Goal: Check status: Check status

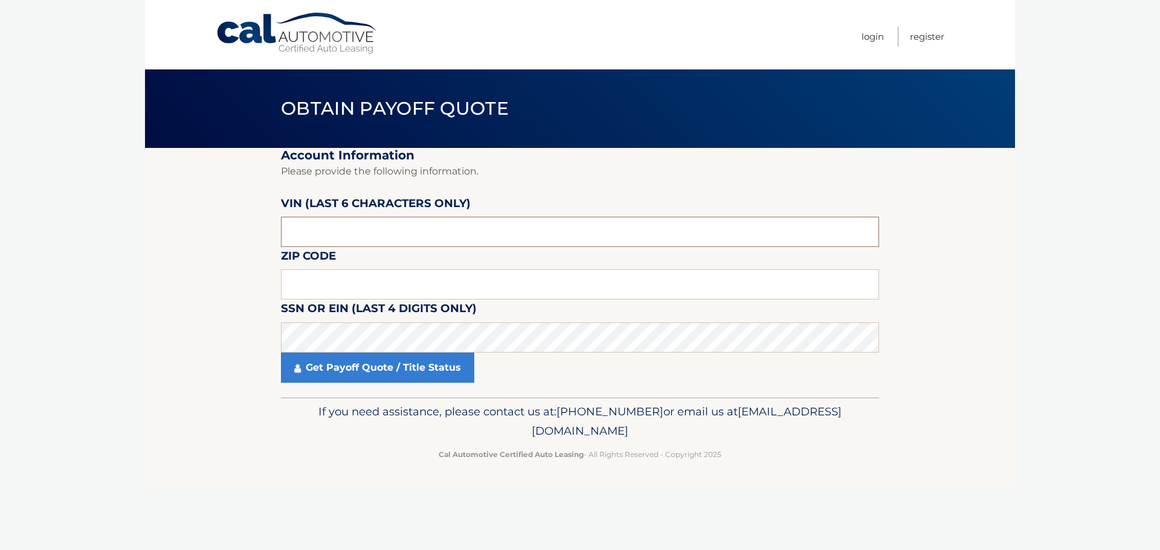
click at [341, 231] on input "text" at bounding box center [580, 232] width 598 height 30
click at [340, 231] on input "text" at bounding box center [580, 232] width 598 height 30
type input "134701"
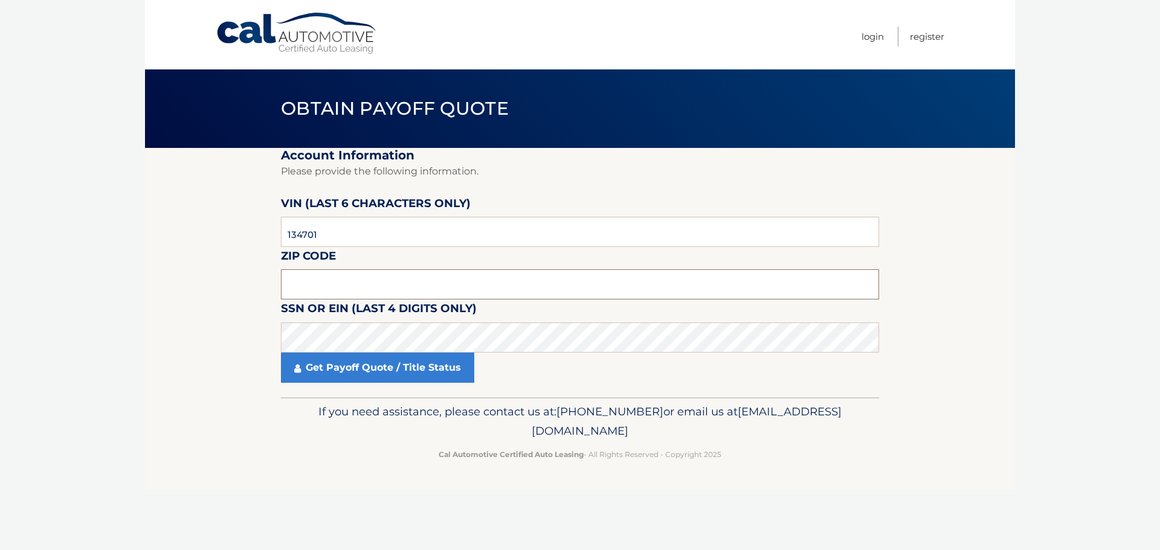
click at [325, 280] on input "text" at bounding box center [580, 284] width 598 height 30
type input "07033"
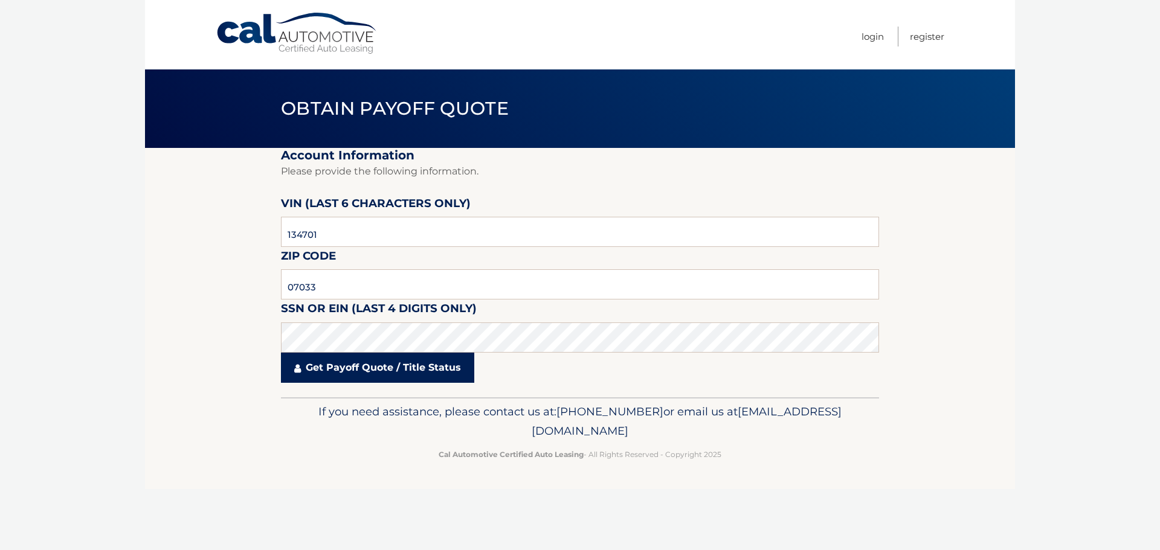
click at [359, 368] on link "Get Payoff Quote / Title Status" at bounding box center [377, 368] width 193 height 30
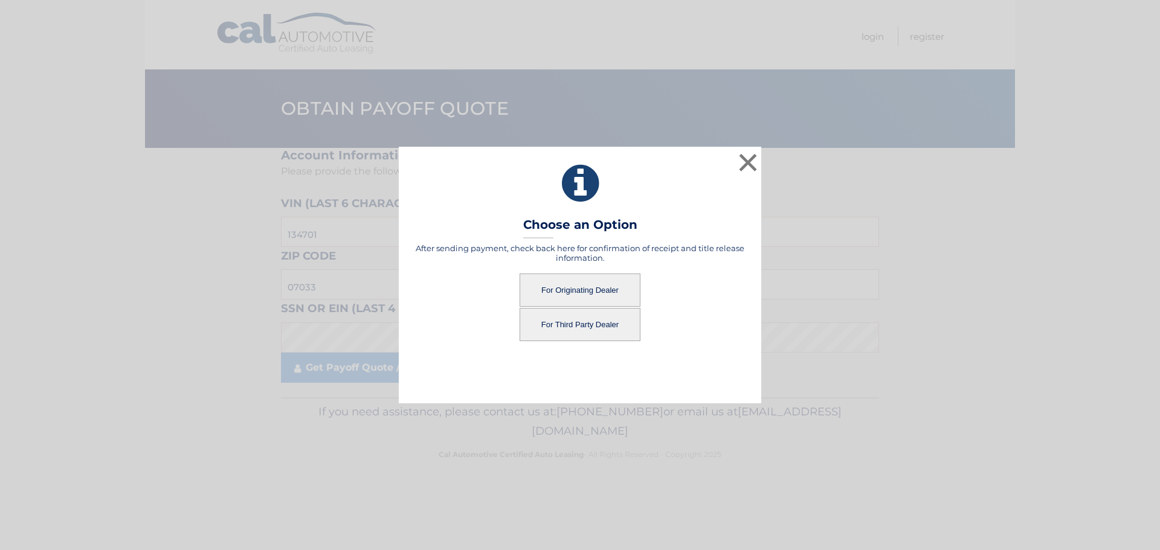
click at [575, 286] on button "For Originating Dealer" at bounding box center [579, 290] width 121 height 33
click at [577, 291] on button "For Originating Dealer" at bounding box center [579, 290] width 121 height 33
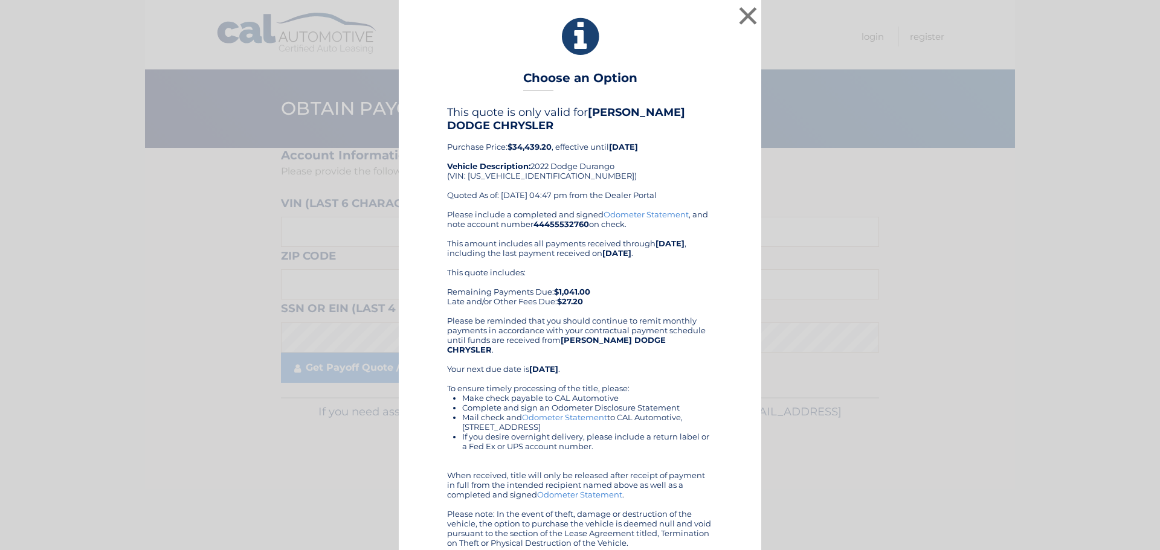
scroll to position [3, 0]
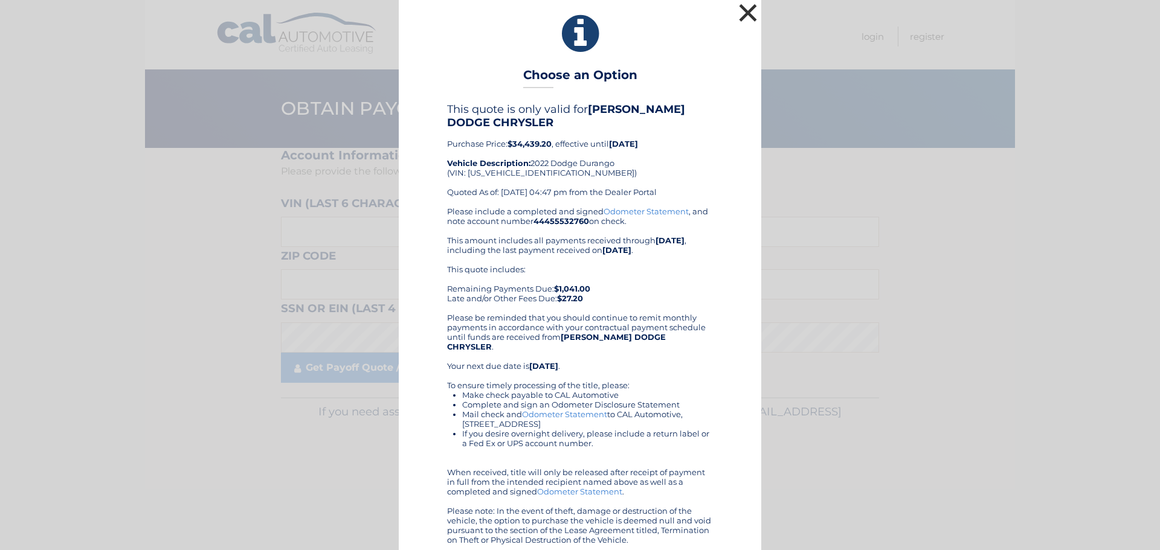
click at [742, 10] on button "×" at bounding box center [748, 13] width 24 height 24
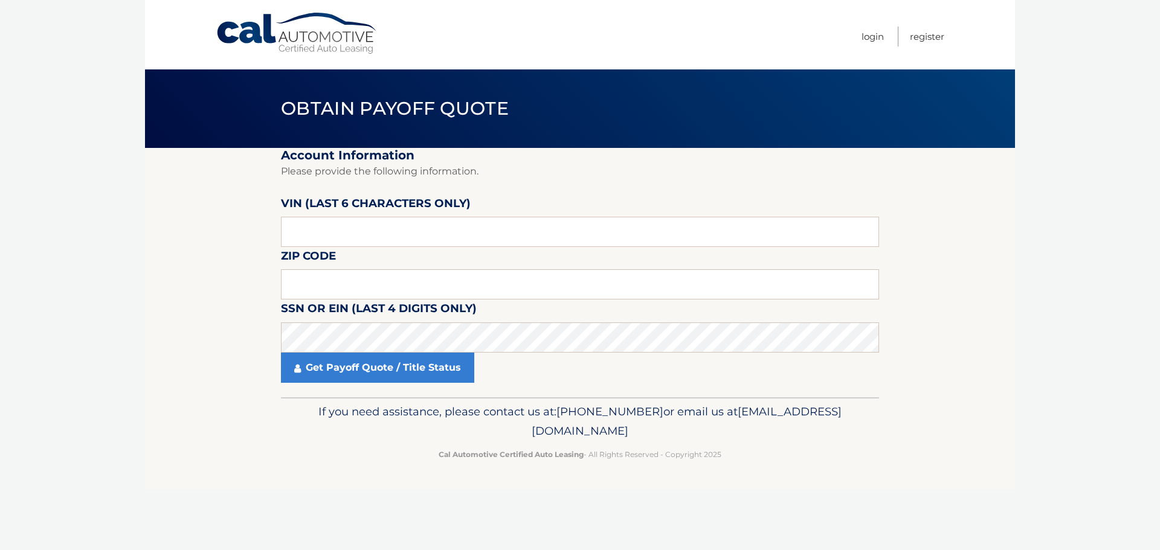
click at [252, 32] on link "Cal Automotive" at bounding box center [297, 33] width 163 height 43
